Goal: Information Seeking & Learning: Understand process/instructions

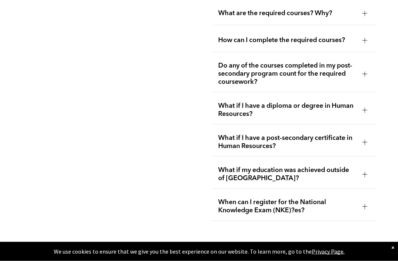
scroll to position [1316, 0]
click at [360, 46] on div at bounding box center [364, 40] width 11 height 11
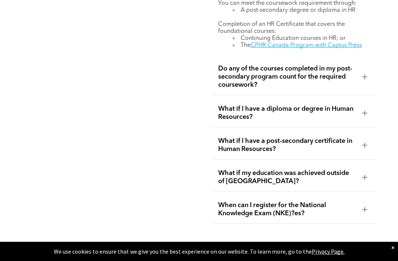
scroll to position [1378, 0]
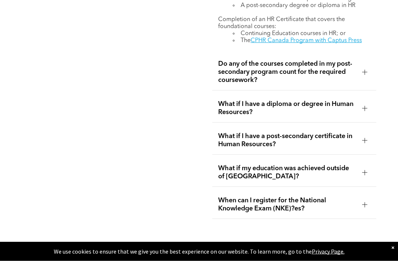
click at [360, 78] on div at bounding box center [364, 72] width 11 height 11
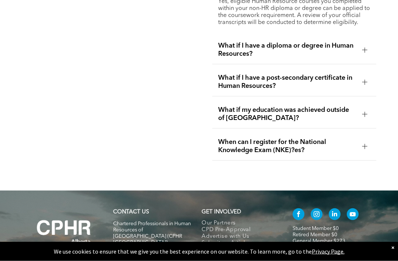
scroll to position [1416, 0]
click at [360, 128] on div "What if my education was achieved outside of [GEOGRAPHIC_DATA]?" at bounding box center [294, 114] width 164 height 28
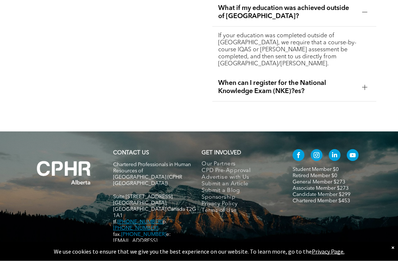
scroll to position [1478, 0]
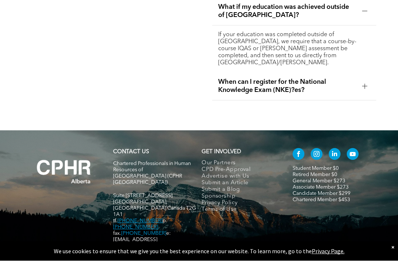
click at [363, 89] on div at bounding box center [364, 86] width 5 height 5
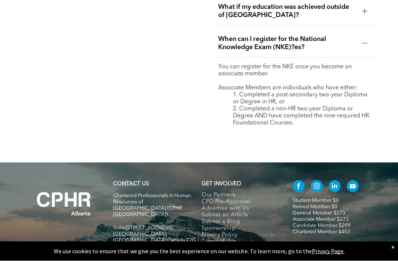
scroll to position [1479, 0]
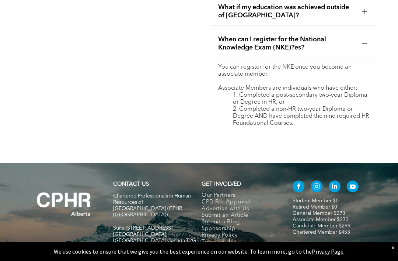
click at [290, 260] on div "We use cookies to ensure that we give you the best experience on our website. T…" at bounding box center [199, 250] width 398 height 19
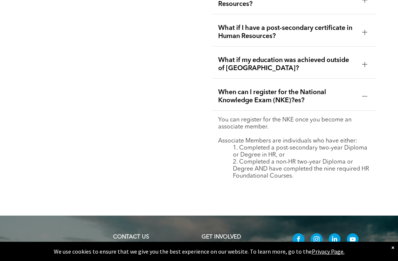
scroll to position [1425, 0]
click at [235, 8] on span "What if I have a diploma or degree in Human Resources?" at bounding box center [287, 0] width 138 height 16
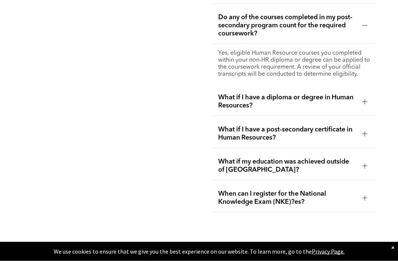
scroll to position [1364, 0]
click at [325, 78] on p "Yes, eligible Human Resource courses you completed within your non-HR diploma o…" at bounding box center [294, 64] width 152 height 28
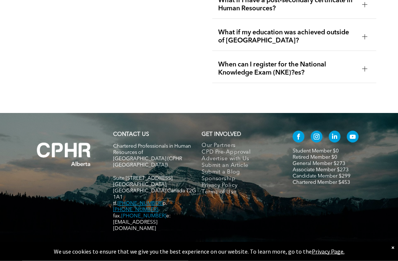
scroll to position [1491, 0]
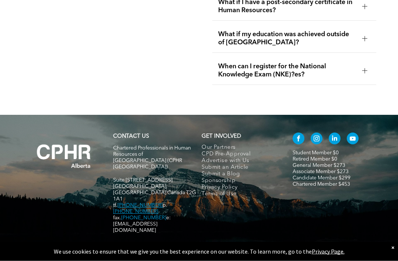
click at [364, 44] on div at bounding box center [364, 38] width 11 height 11
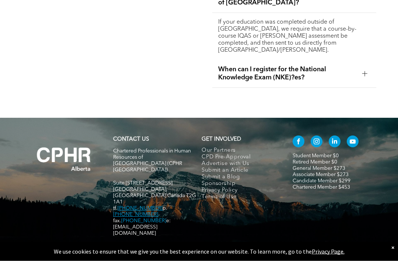
scroll to position [1491, 0]
click at [296, 60] on div "If your education was completed outside of [GEOGRAPHIC_DATA], we require that a…" at bounding box center [294, 36] width 164 height 47
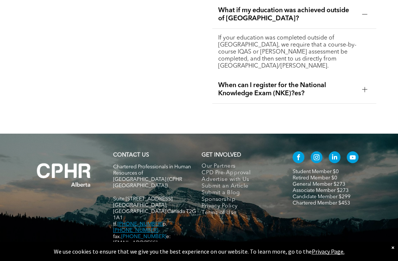
scroll to position [1476, 0]
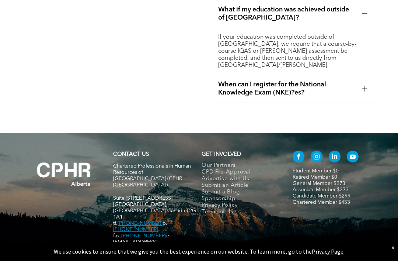
click at [230, 97] on span "When can I register for the National Knowledge Exam (NKE)?es?" at bounding box center [287, 88] width 138 height 16
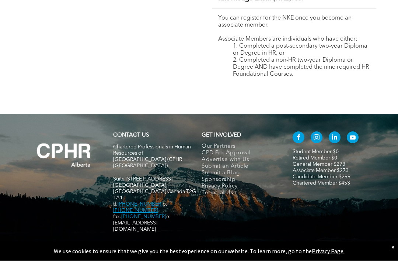
scroll to position [1528, 0]
